Goal: Find specific page/section: Find specific page/section

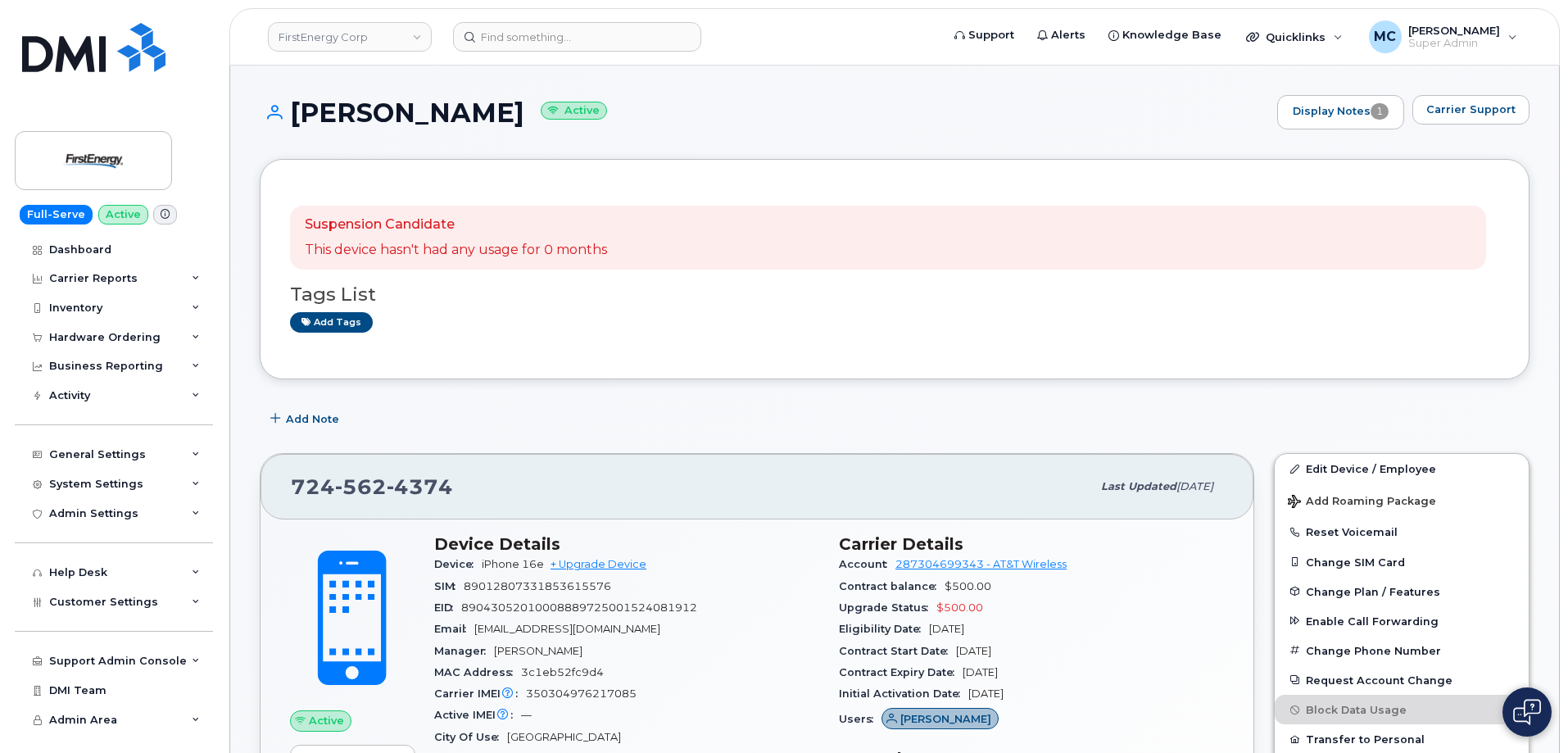
scroll to position [225, 0]
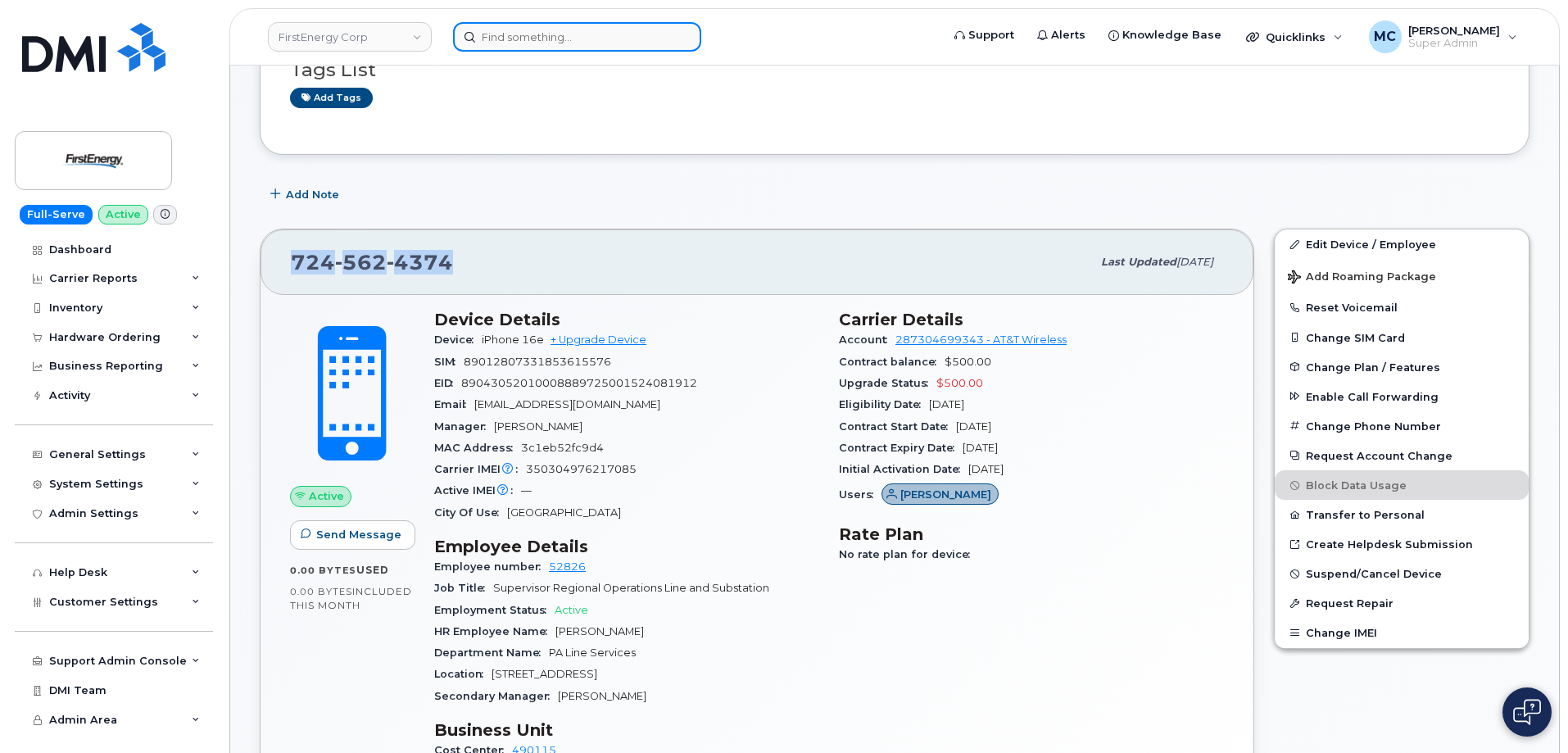
click at [527, 39] on input at bounding box center [577, 37] width 248 height 29
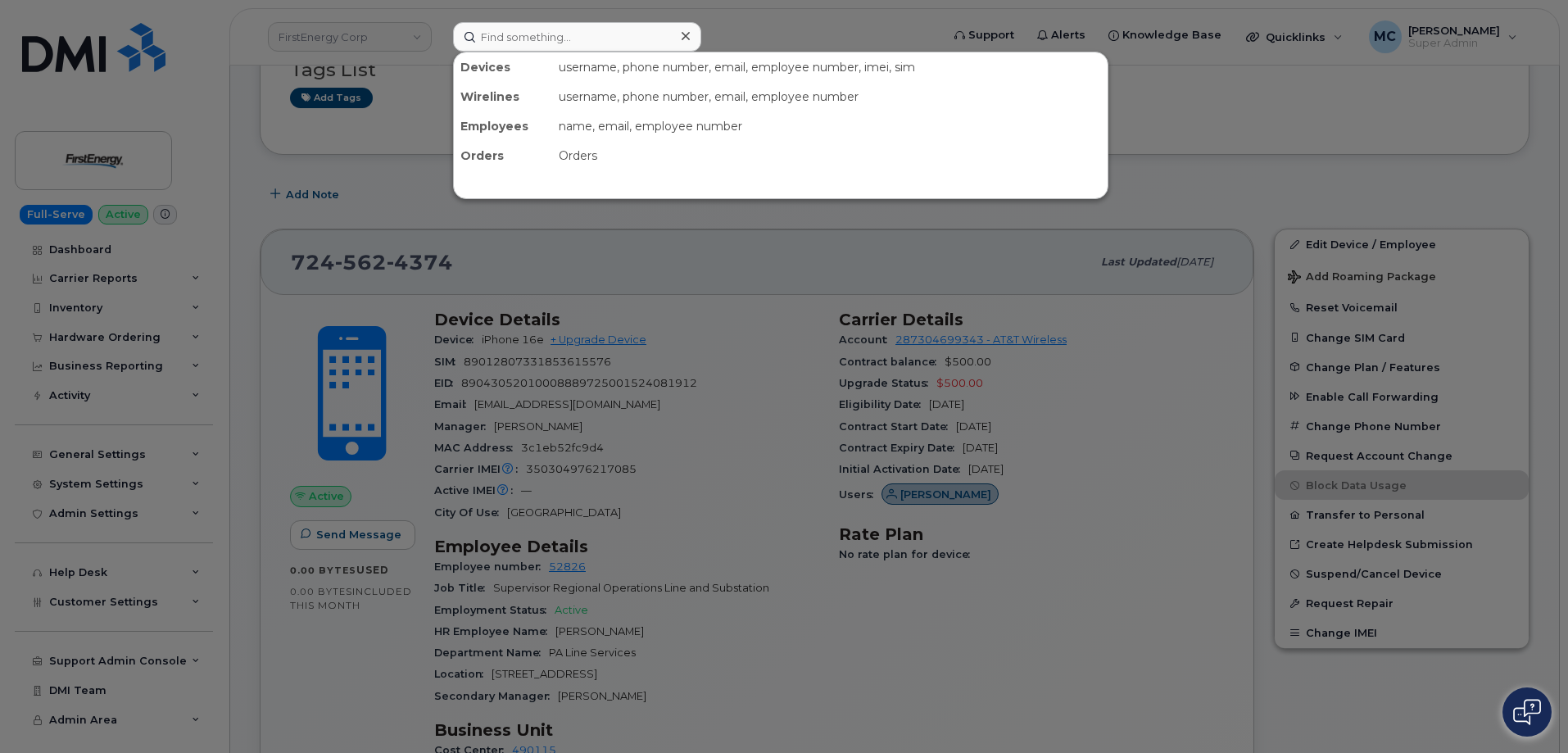
click at [687, 34] on icon at bounding box center [686, 36] width 8 height 8
click at [617, 36] on input at bounding box center [577, 37] width 248 height 29
paste input "356312635952731"
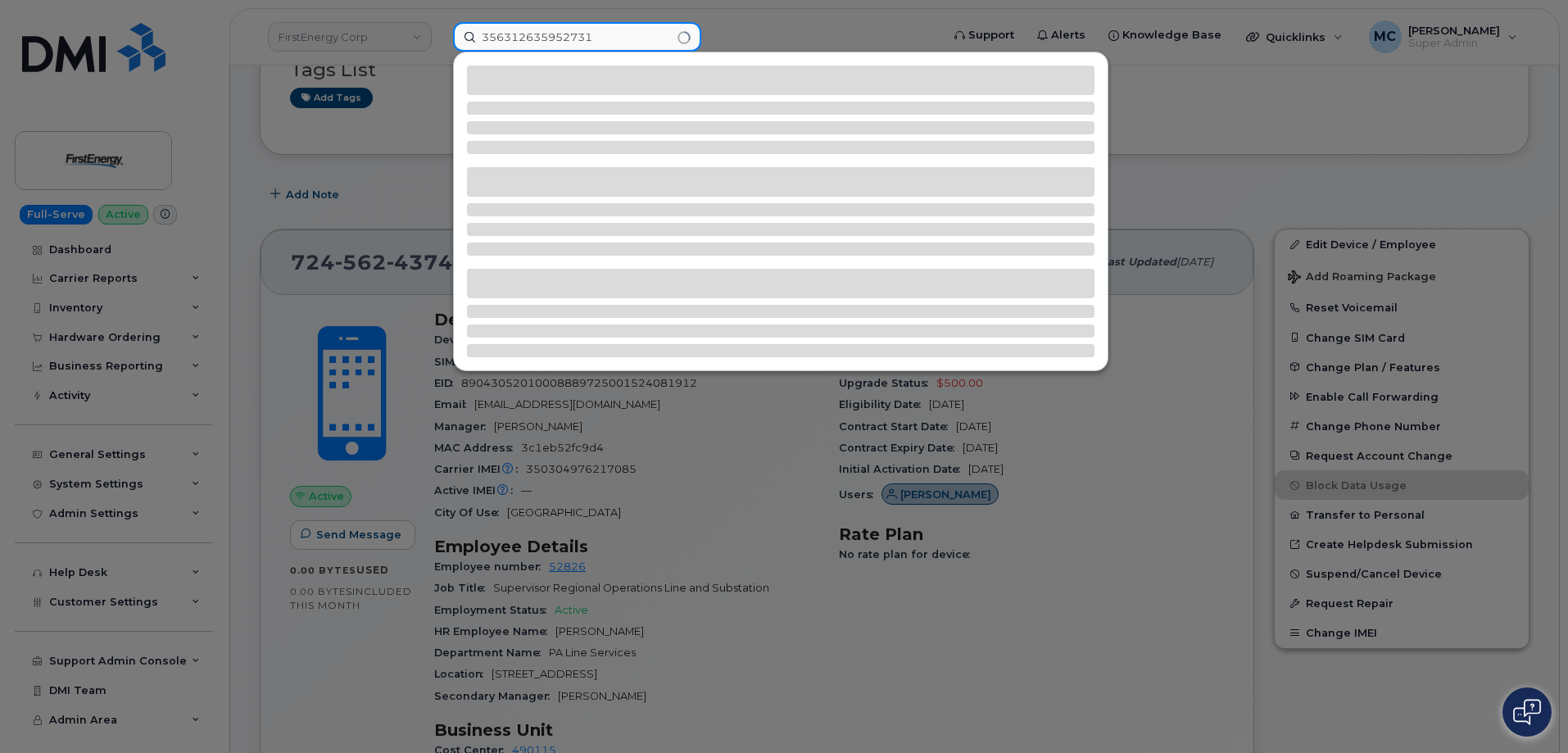
type input "356312635952731"
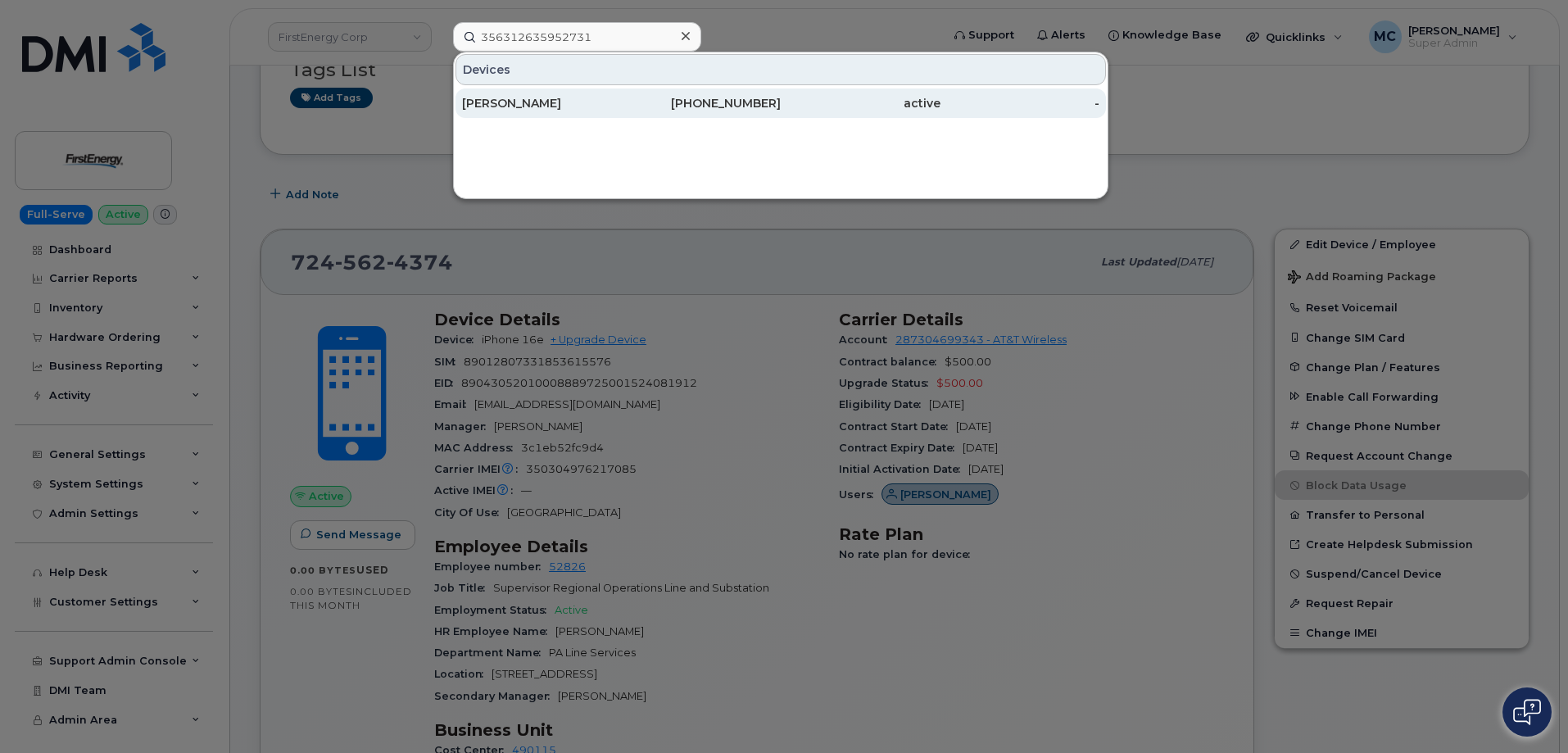
click at [625, 100] on div "[PHONE_NUMBER]" at bounding box center [701, 103] width 160 height 16
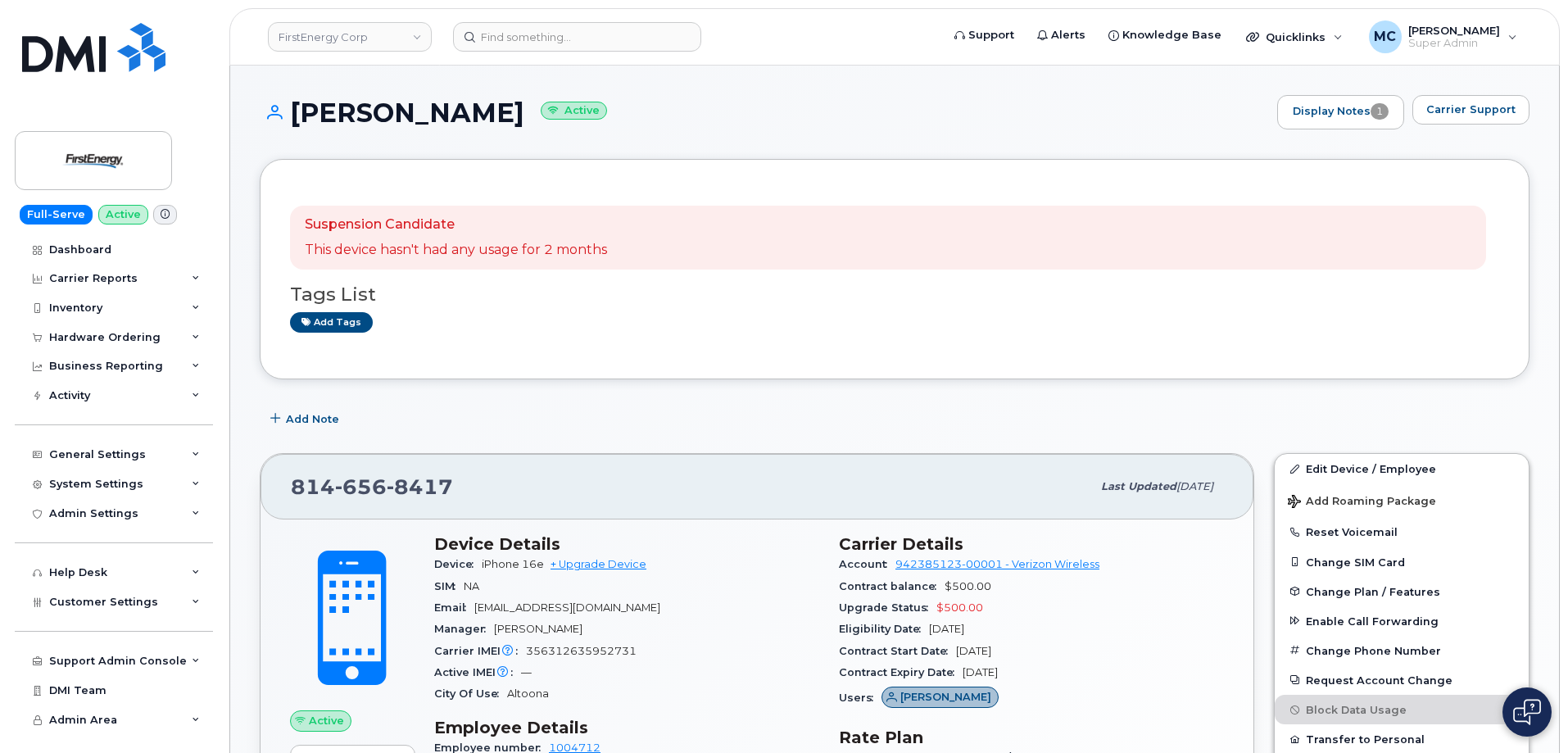
drag, startPoint x: 292, startPoint y: 109, endPoint x: 602, endPoint y: 110, distance: 310.0
click at [602, 110] on h1 "Kassandra A Hurliman Active" at bounding box center [764, 112] width 1009 height 29
copy h1 "[PERSON_NAME]"
click at [804, 411] on div "Add Note" at bounding box center [895, 419] width 1270 height 29
click at [856, 346] on div "Suspension Candidate This device hasn't had any usage for 2 months Tags List Ad…" at bounding box center [895, 269] width 1209 height 160
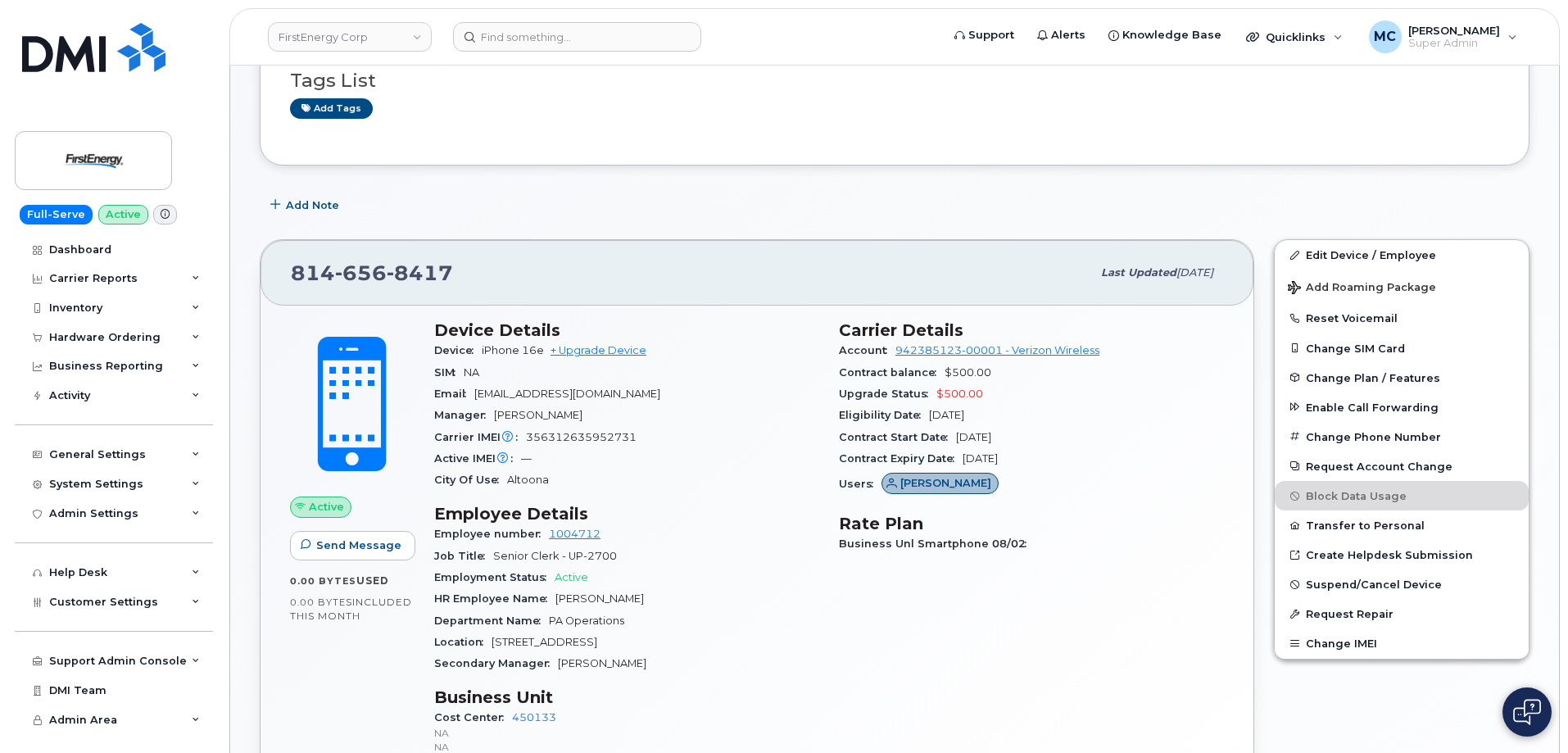
scroll to position [221, 0]
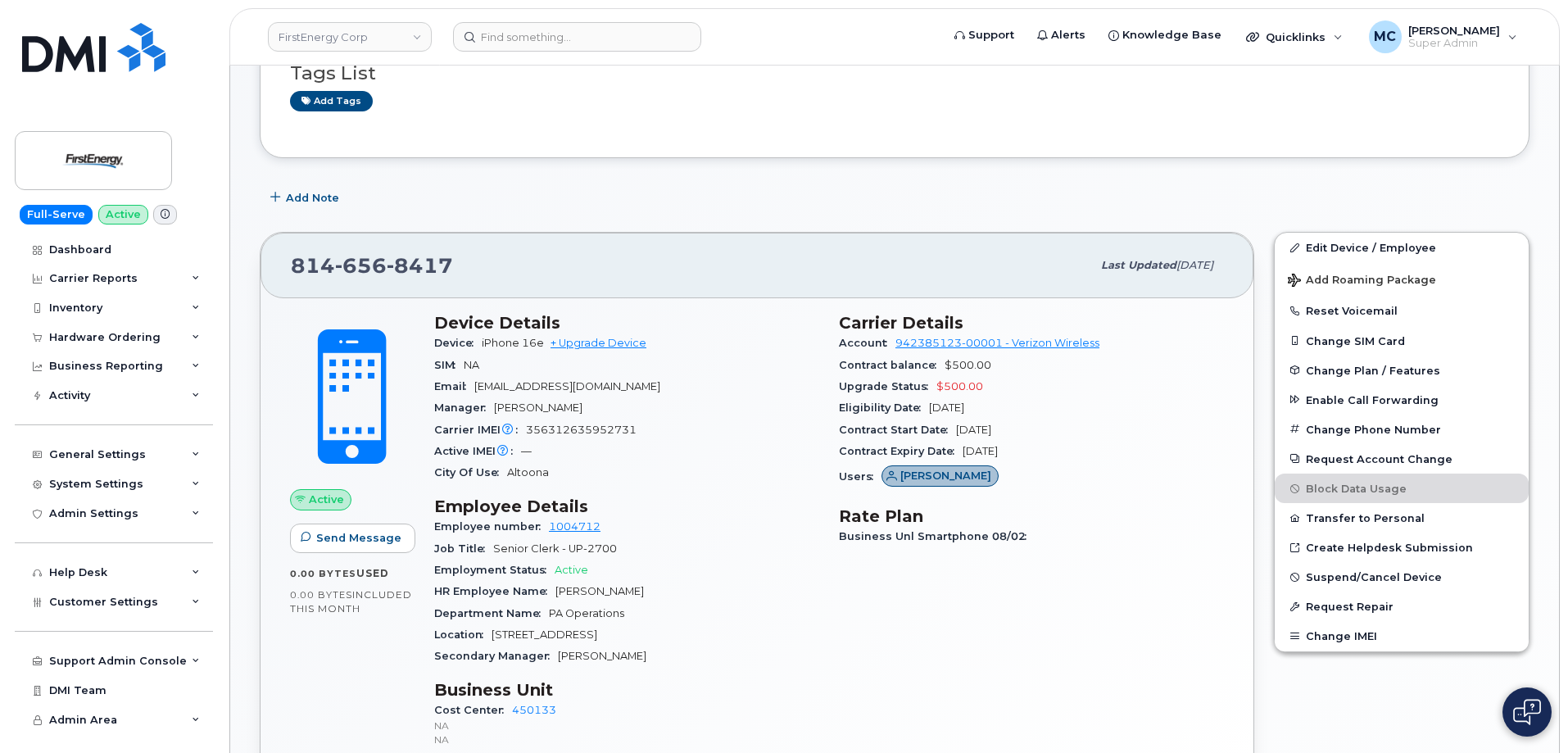
click at [769, 615] on div "Department Name PA Operations" at bounding box center [627, 614] width 385 height 21
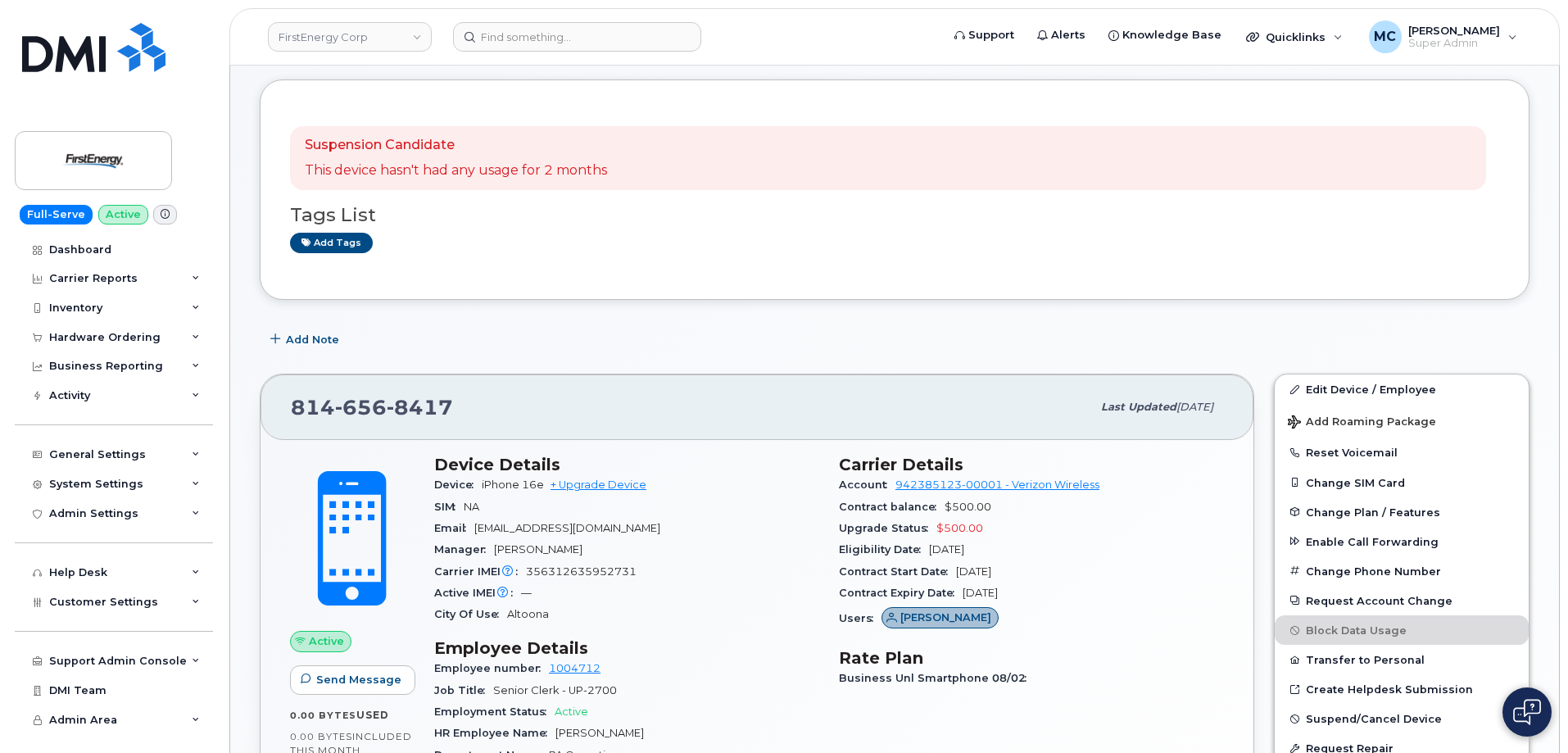
scroll to position [51, 0]
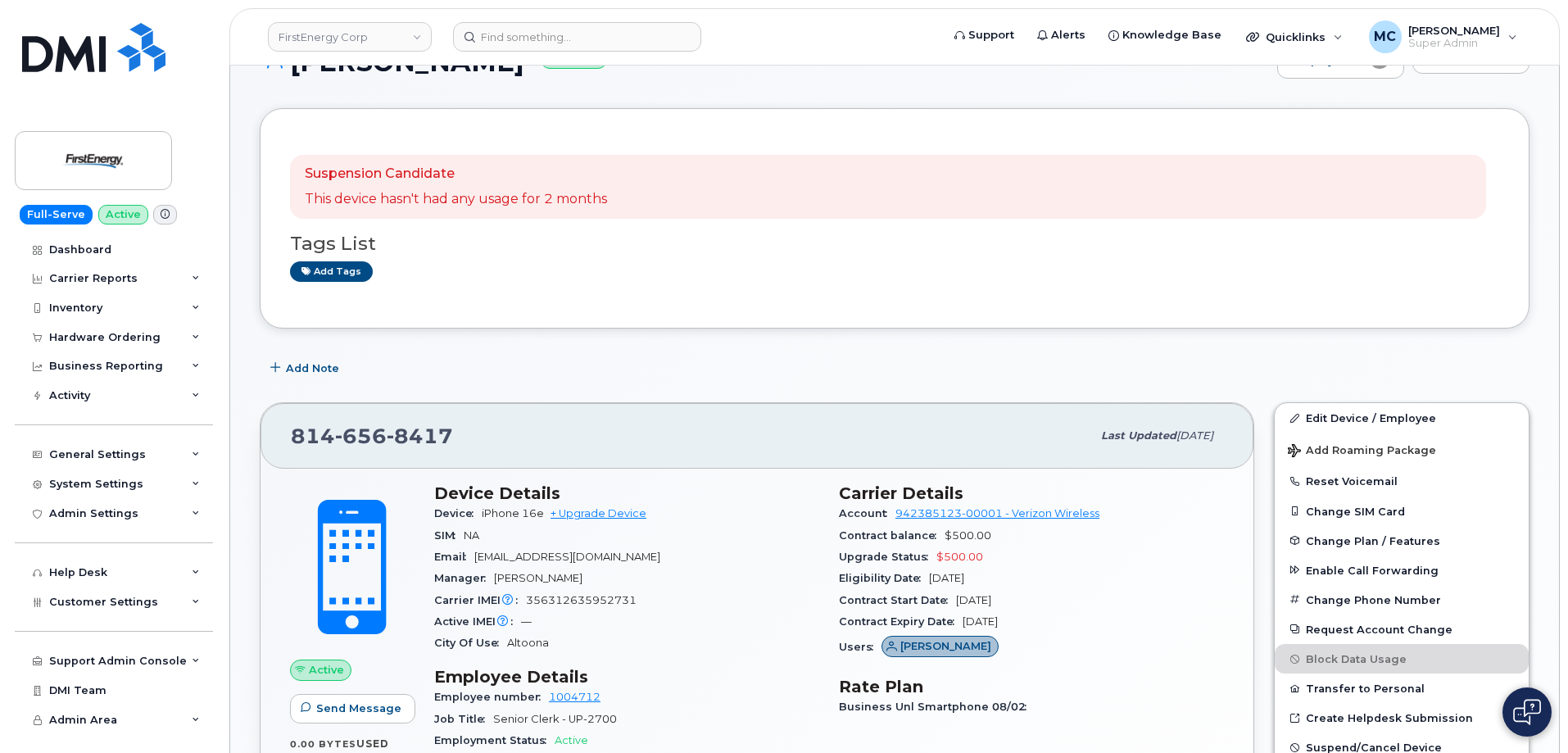
click at [741, 372] on div "Add Note" at bounding box center [895, 368] width 1270 height 29
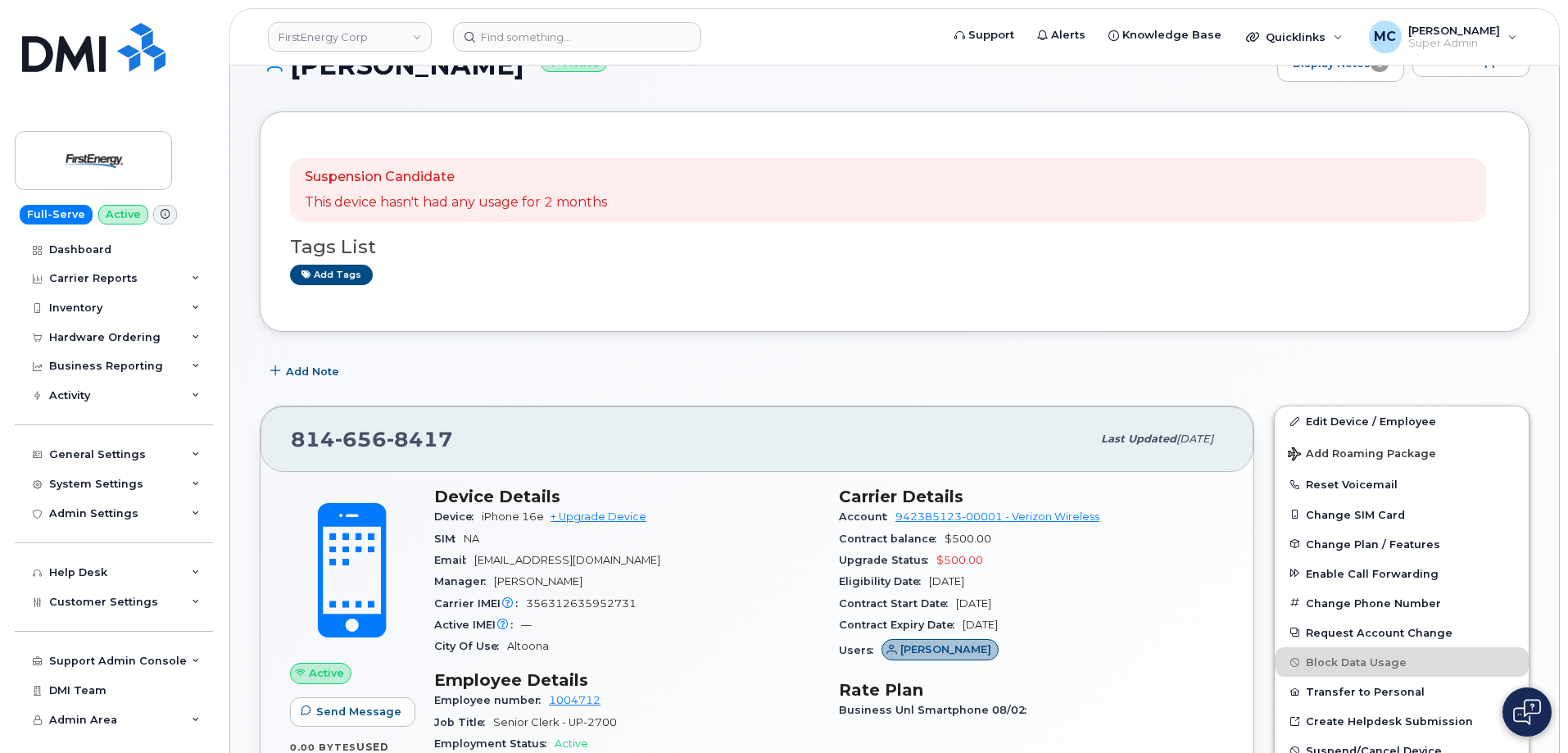
scroll to position [0, 0]
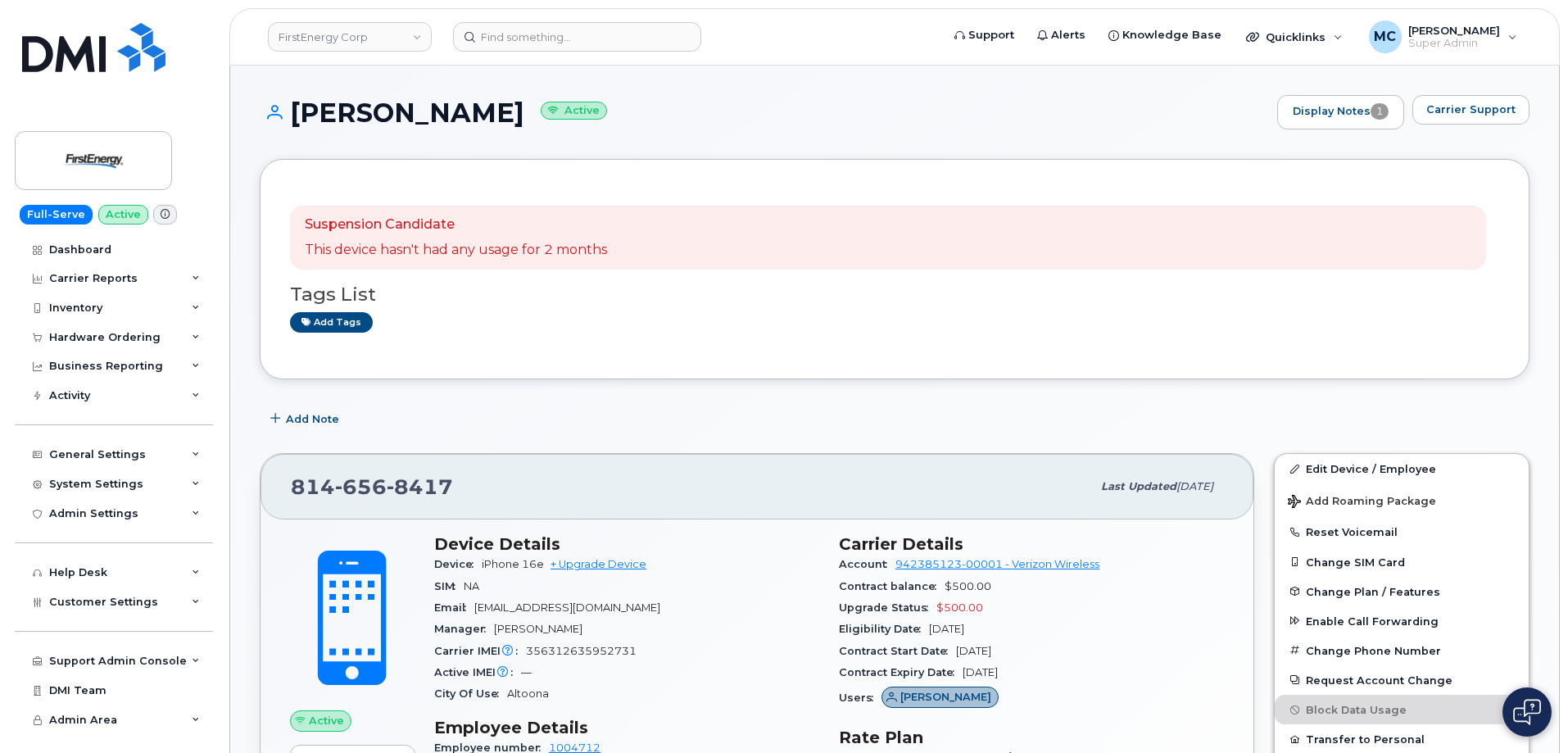
drag, startPoint x: 591, startPoint y: 112, endPoint x: 285, endPoint y: 116, distance: 306.0
click at [285, 116] on h1 "Kassandra A Hurliman Active" at bounding box center [764, 112] width 1009 height 29
copy h1 "[PERSON_NAME]"
click at [590, 39] on input at bounding box center [577, 37] width 248 height 29
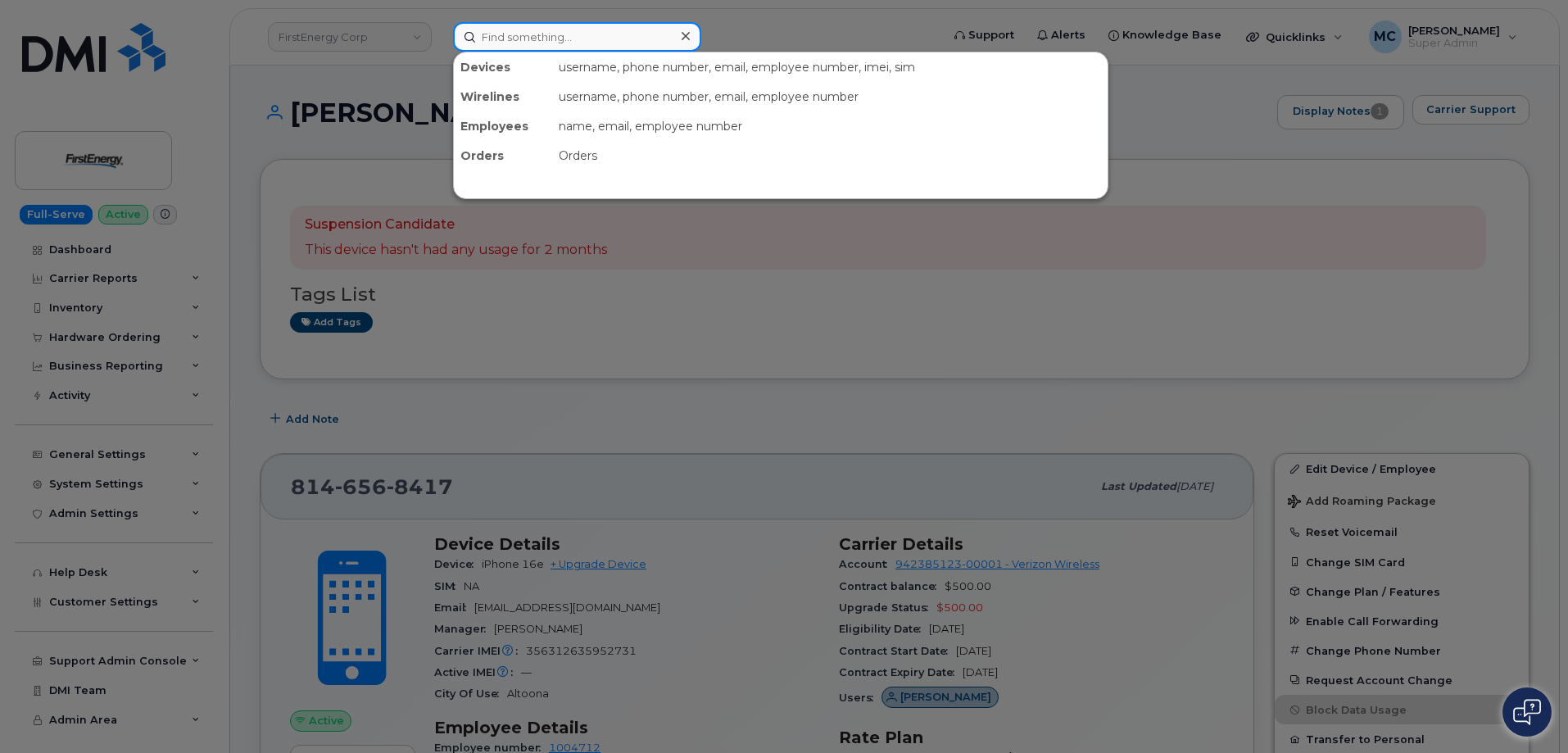
paste input "[PERSON_NAME]"
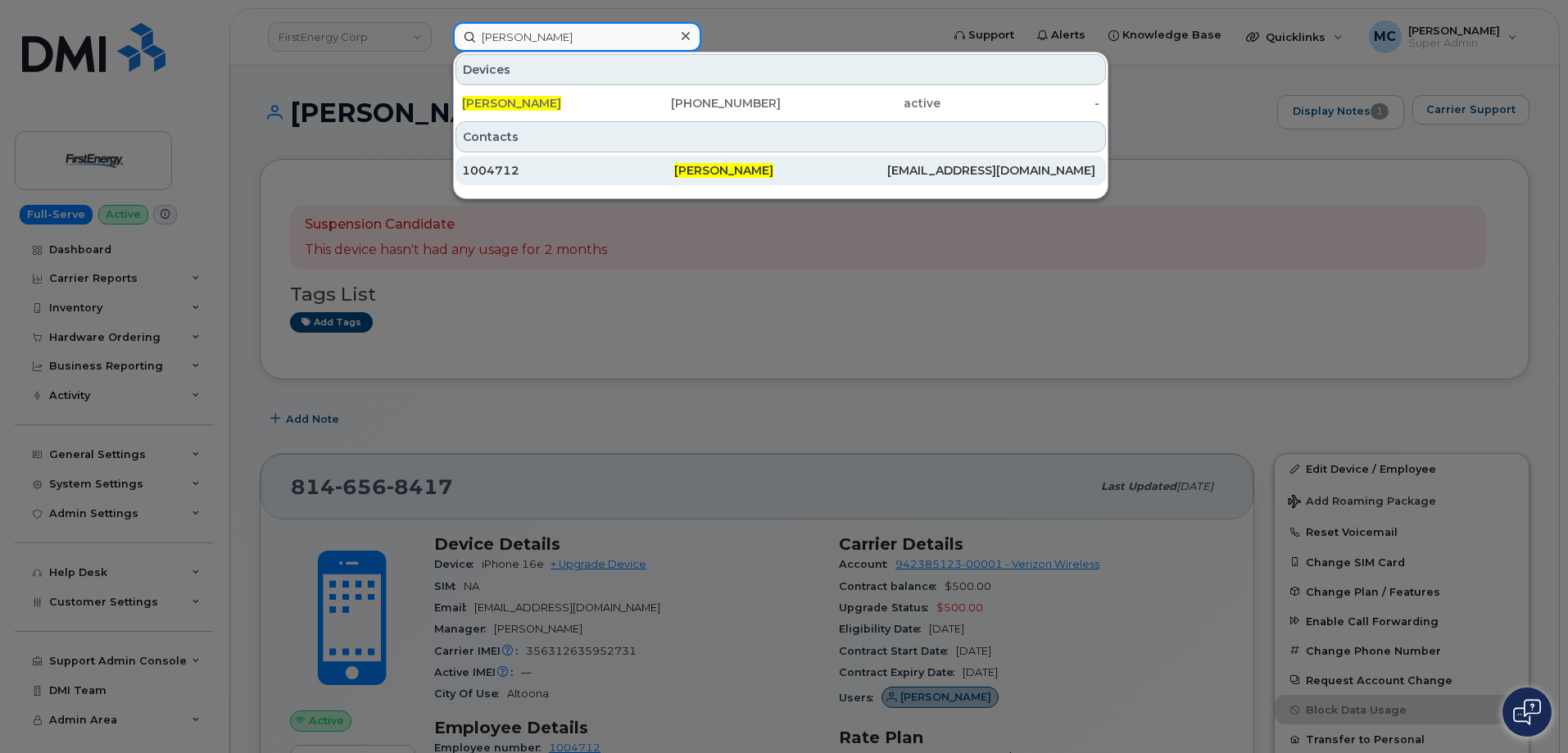
type input "[PERSON_NAME]"
click at [728, 174] on span "[PERSON_NAME]" at bounding box center [723, 170] width 99 height 15
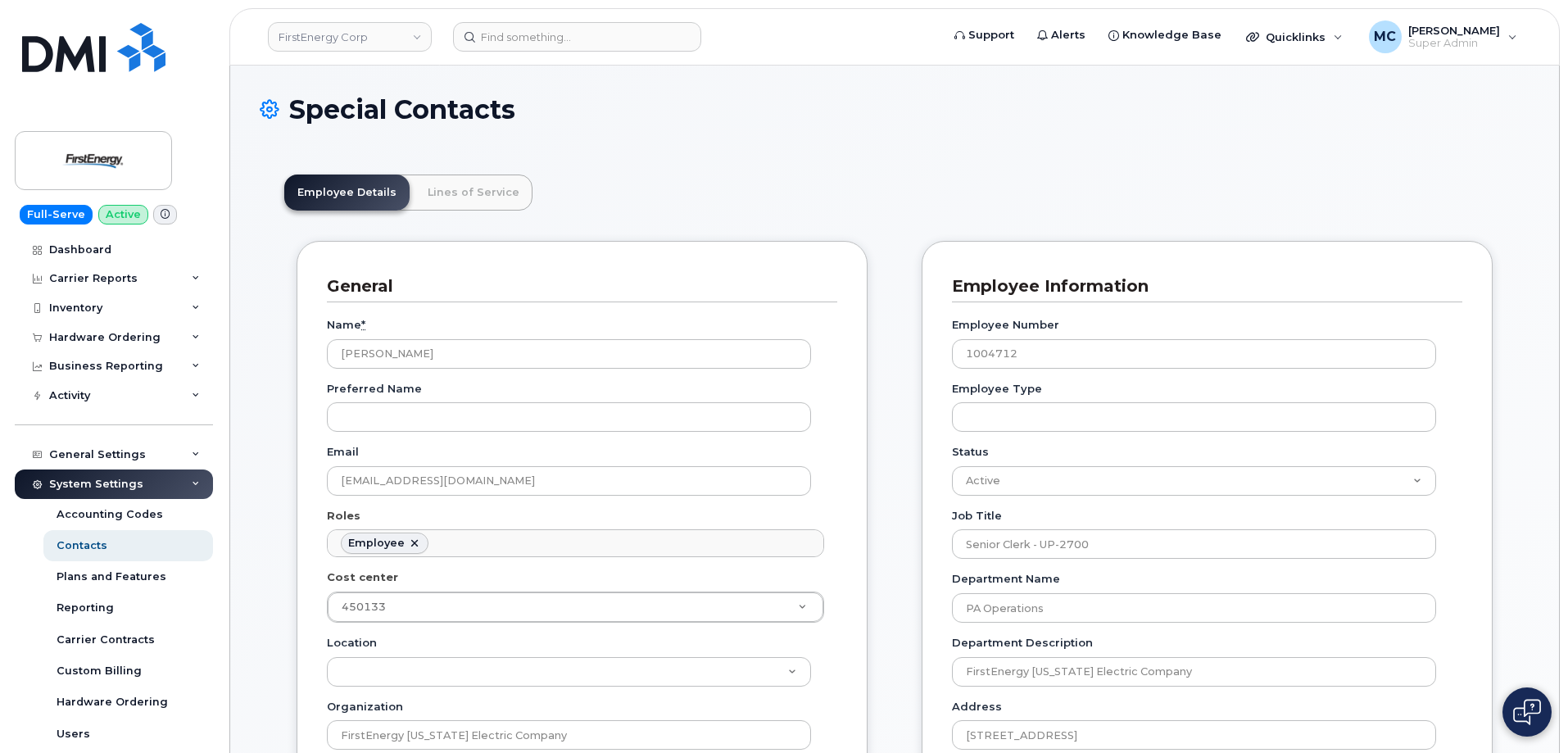
scroll to position [48, 0]
click at [481, 192] on link "Lines of Service" at bounding box center [474, 193] width 118 height 36
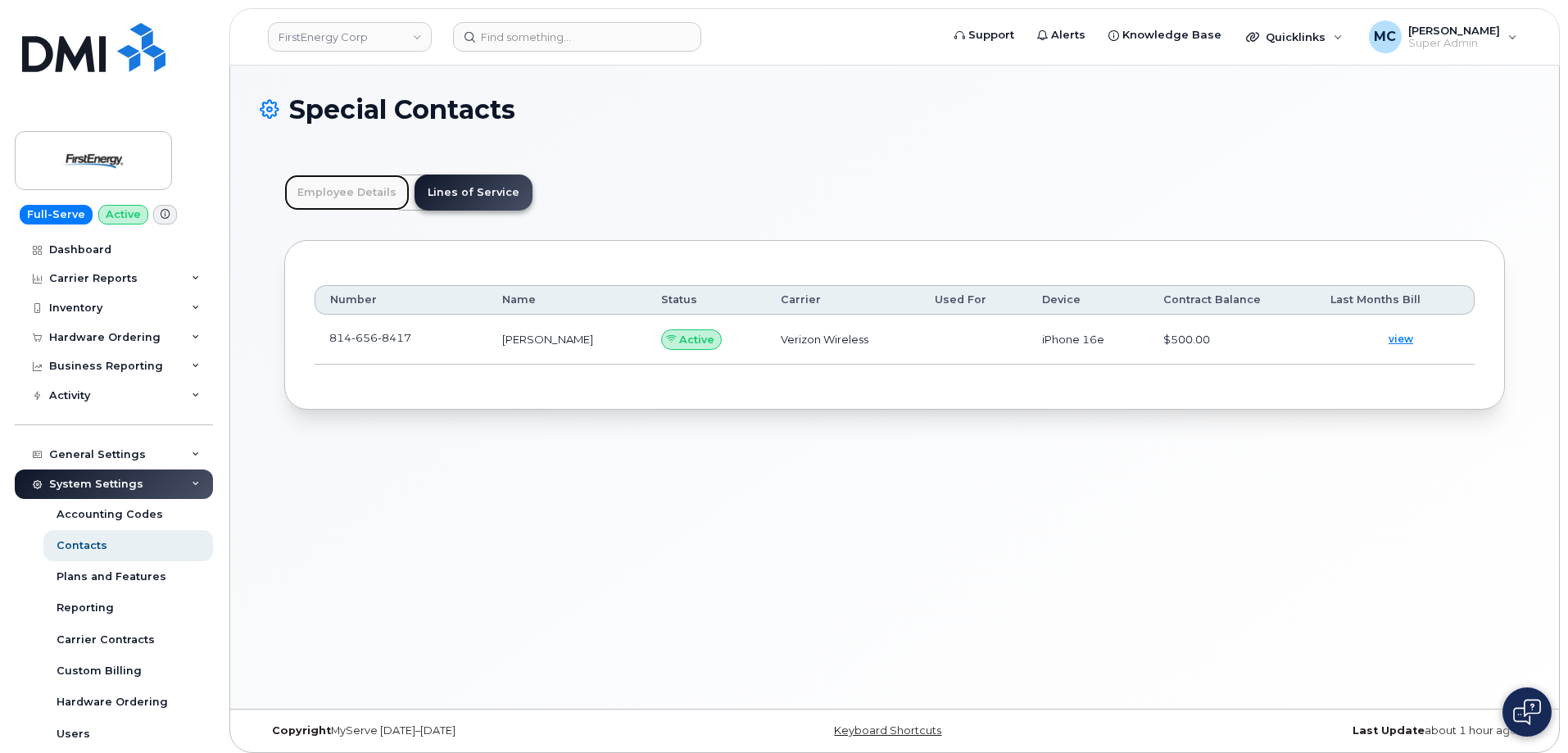
click at [329, 186] on link "Employee Details" at bounding box center [347, 193] width 125 height 36
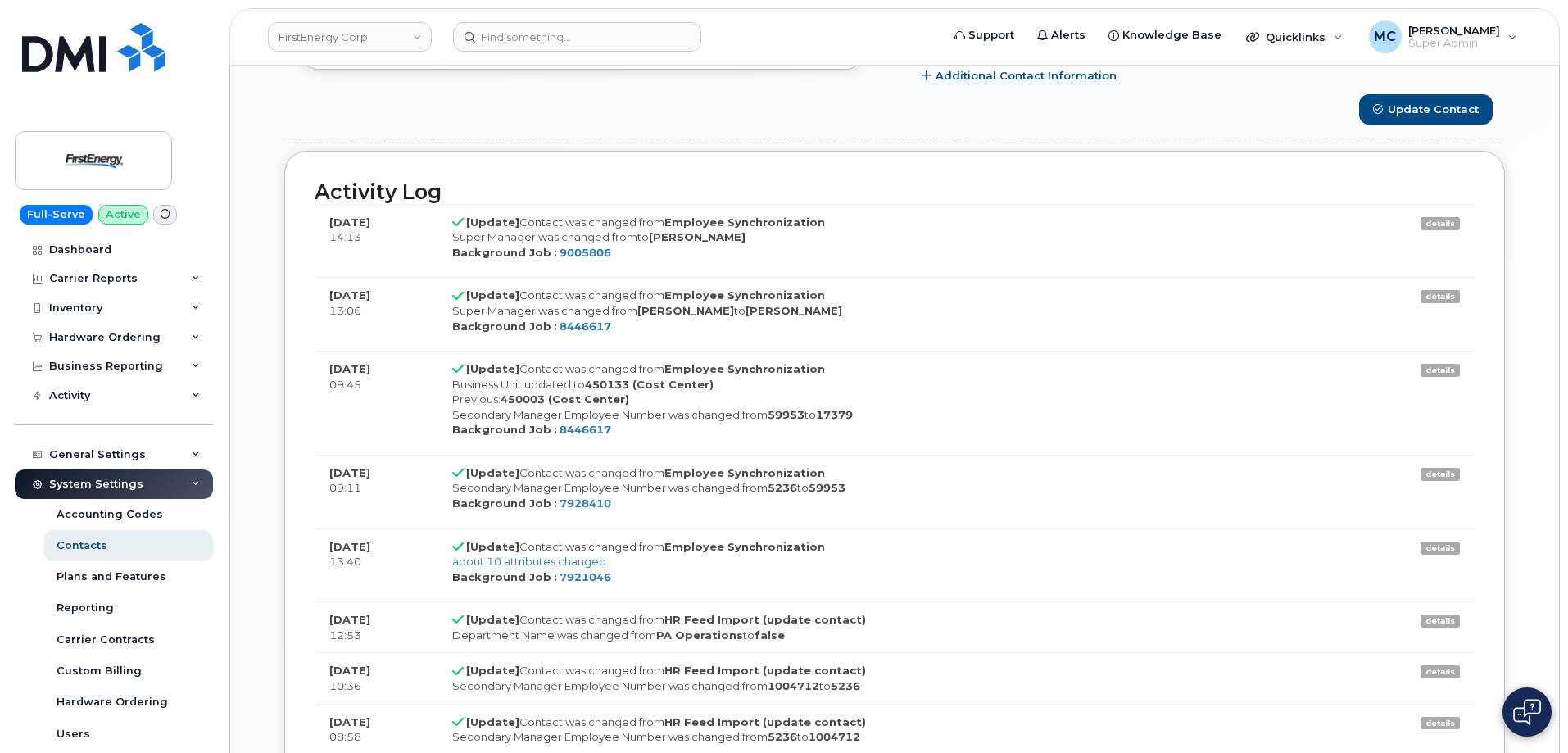
scroll to position [0, 0]
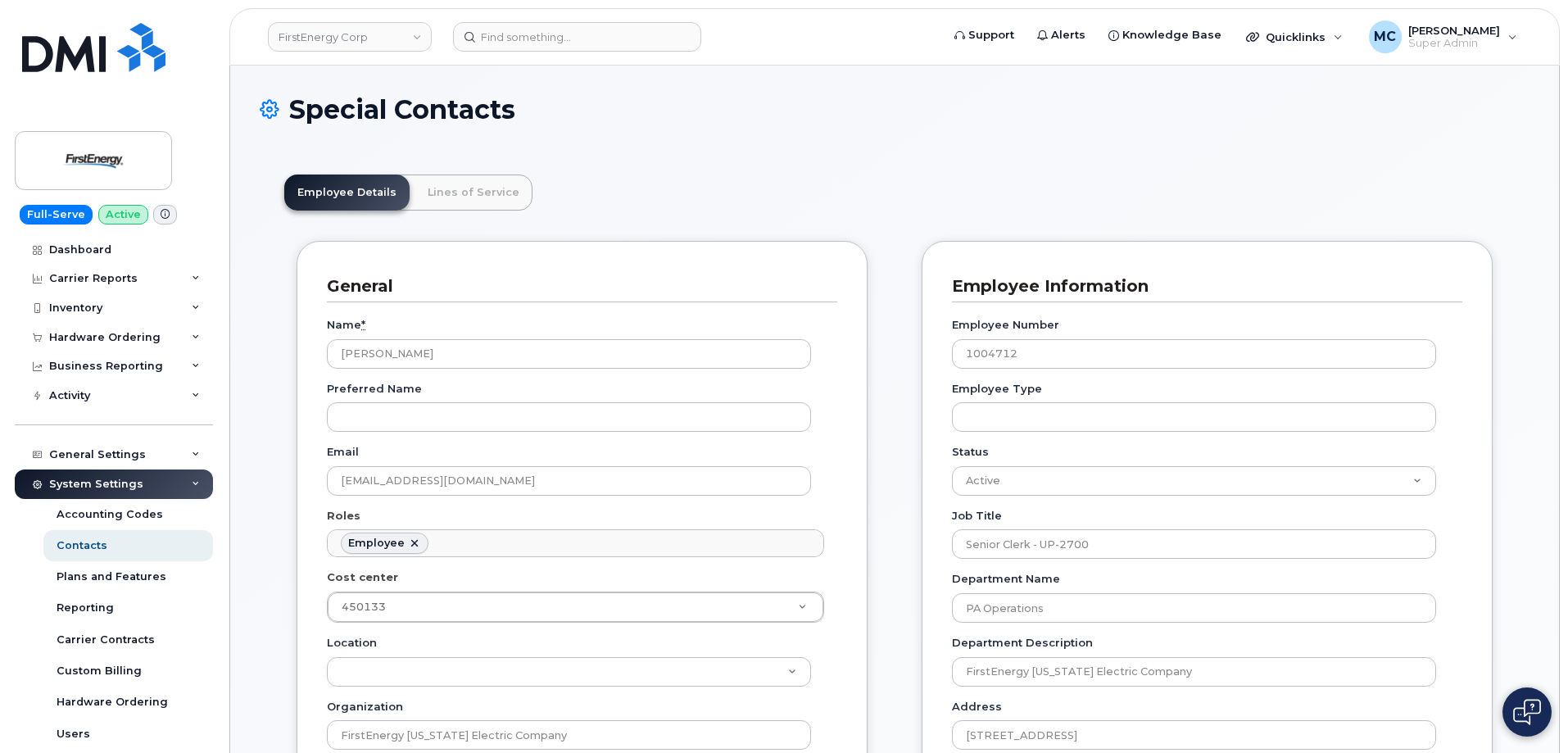
click at [782, 143] on div "Special Contacts" at bounding box center [895, 122] width 1270 height 55
